Goal: Find specific page/section: Find specific page/section

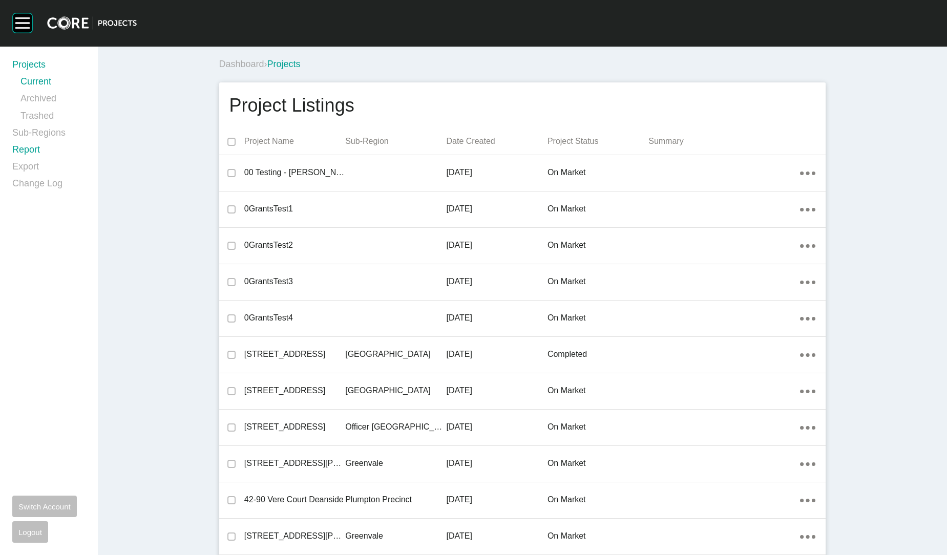
click at [33, 154] on link "Report" at bounding box center [48, 151] width 73 height 17
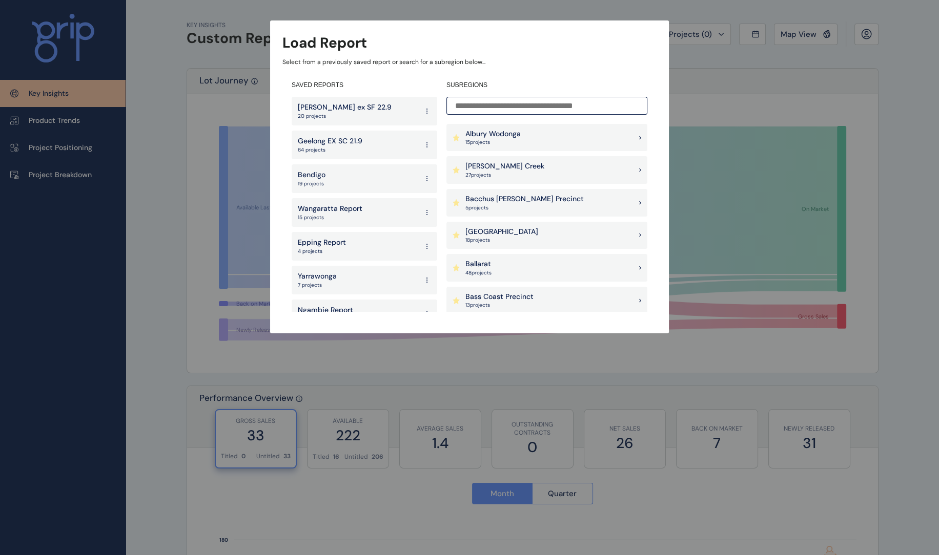
click at [535, 105] on input at bounding box center [546, 106] width 201 height 18
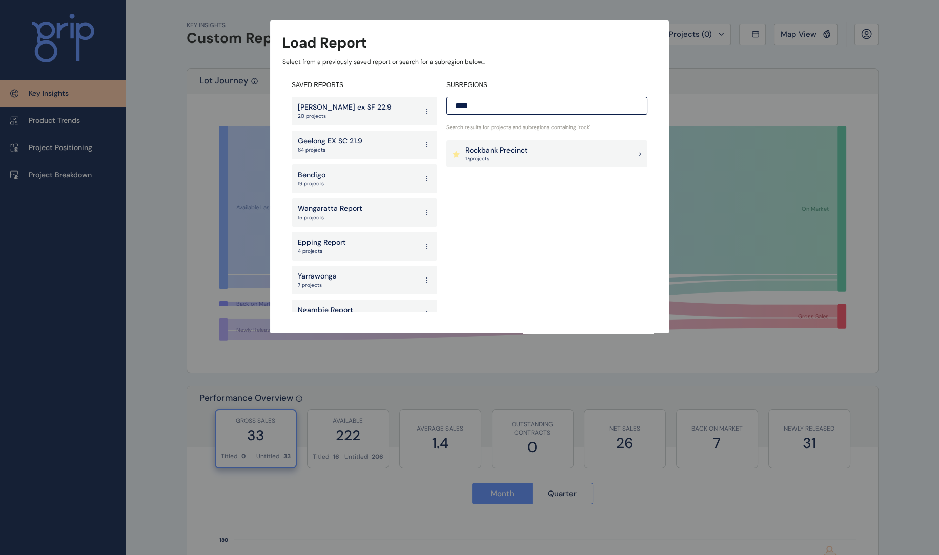
type input "****"
click at [527, 150] on p "Rockbank Precinct" at bounding box center [496, 151] width 63 height 10
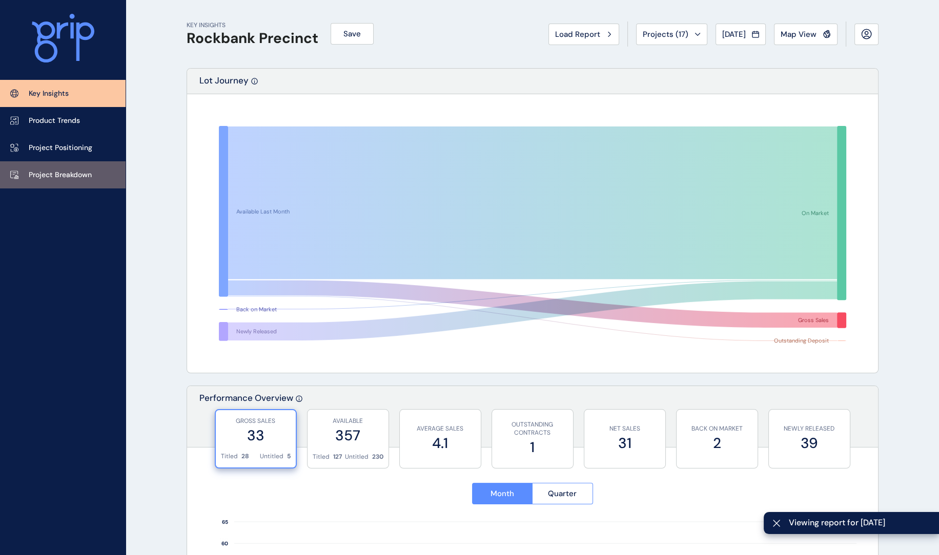
click at [79, 175] on p "Project Breakdown" at bounding box center [60, 175] width 63 height 10
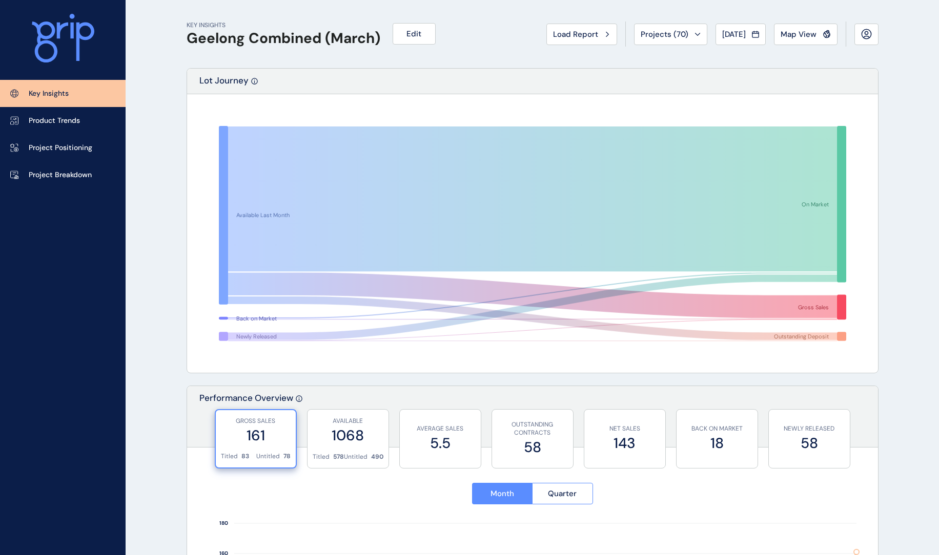
scroll to position [303, 0]
